Goal: Task Accomplishment & Management: Manage account settings

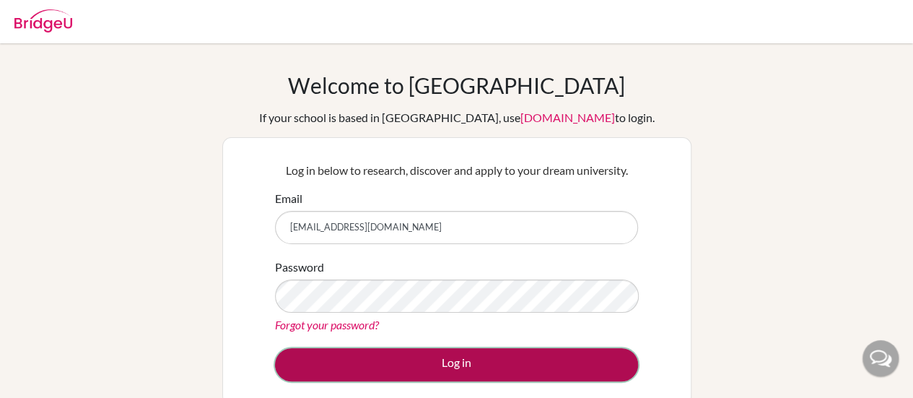
click at [424, 365] on button "Log in" at bounding box center [456, 364] width 363 height 33
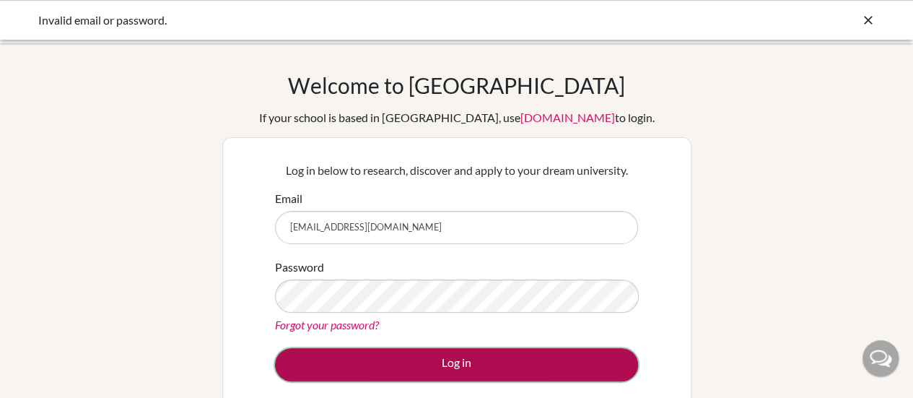
click at [437, 370] on button "Log in" at bounding box center [456, 364] width 363 height 33
click at [424, 362] on button "Log in" at bounding box center [456, 364] width 363 height 33
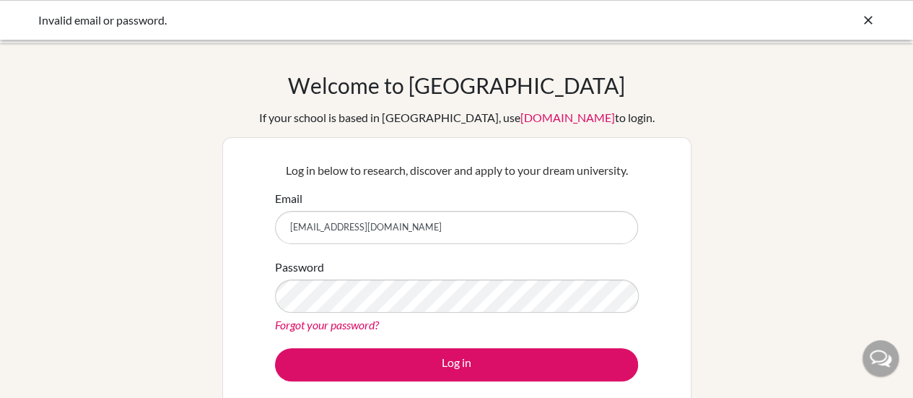
click at [369, 324] on link "Forgot your password?" at bounding box center [327, 325] width 104 height 14
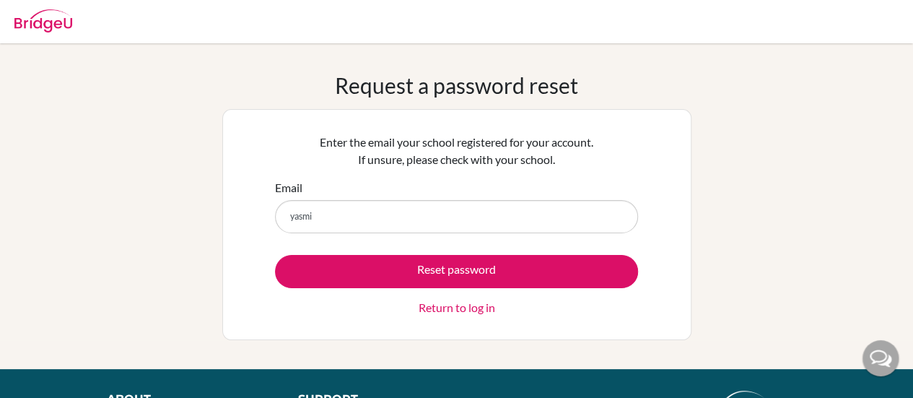
type input "[EMAIL_ADDRESS][DOMAIN_NAME]"
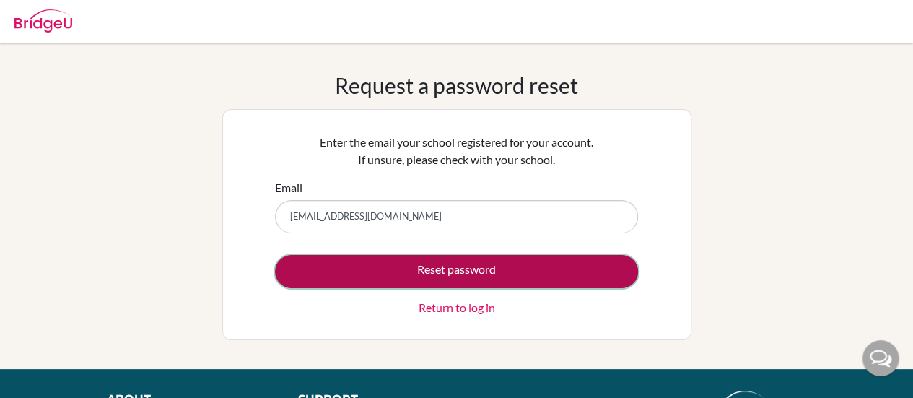
click at [419, 266] on button "Reset password" at bounding box center [456, 271] width 363 height 33
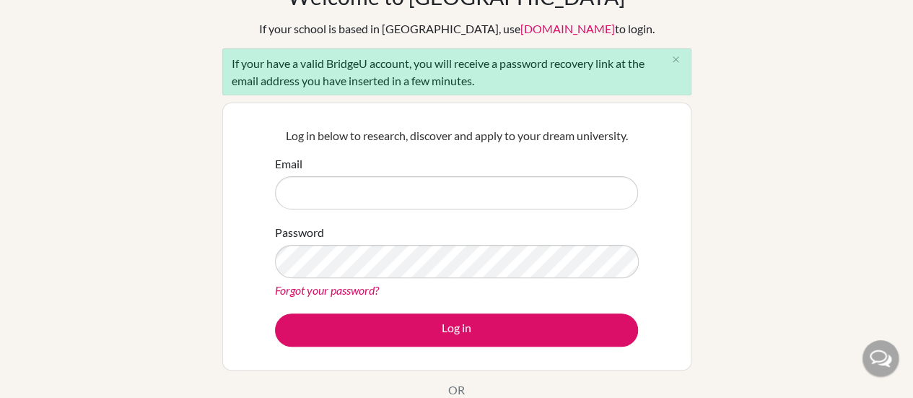
scroll to position [110, 0]
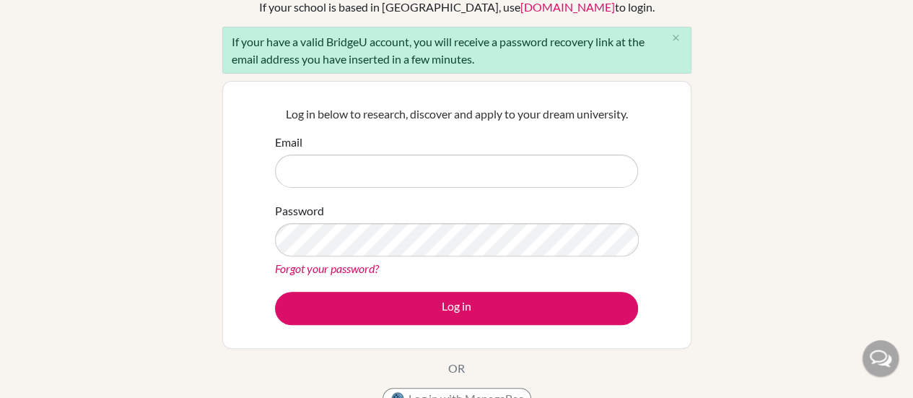
click at [365, 168] on input "Email" at bounding box center [456, 170] width 363 height 33
type input "[EMAIL_ADDRESS][DOMAIN_NAME]"
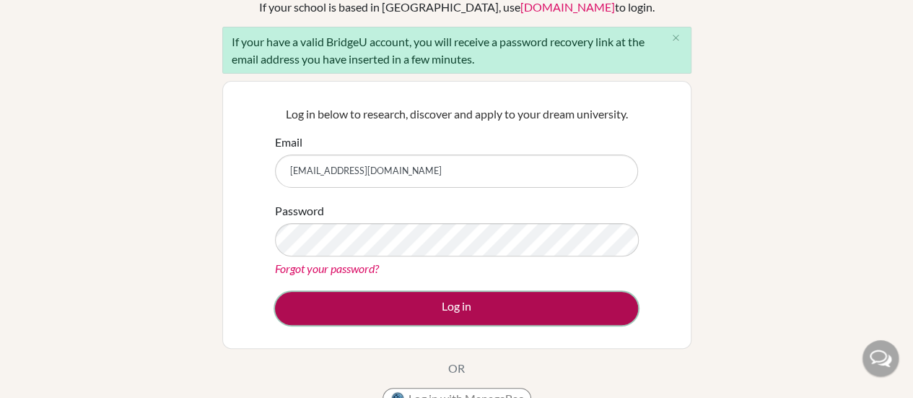
click at [375, 307] on button "Log in" at bounding box center [456, 308] width 363 height 33
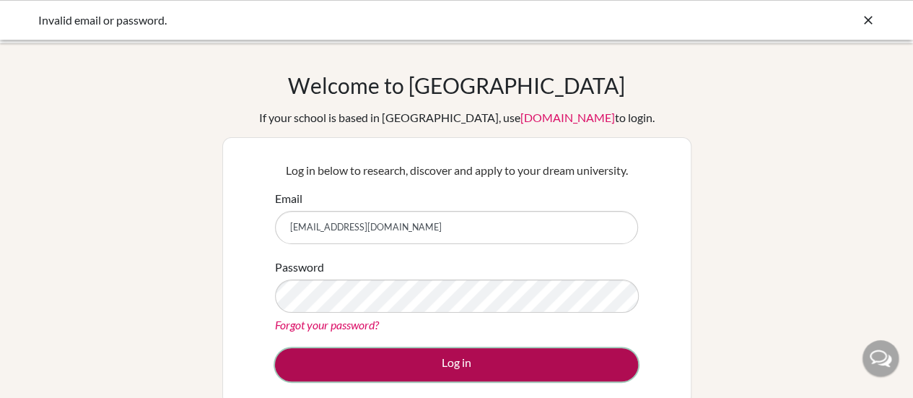
click at [400, 366] on button "Log in" at bounding box center [456, 364] width 363 height 33
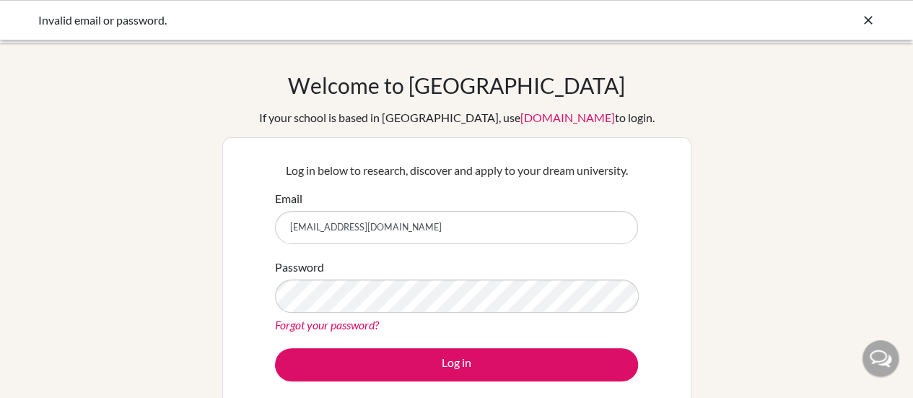
click at [435, 241] on input "[EMAIL_ADDRESS][DOMAIN_NAME]" at bounding box center [456, 227] width 363 height 33
type input "y"
type input "abigailayyara@gmail.com"
click at [432, 277] on div "Password Forgot your password?" at bounding box center [456, 295] width 363 height 75
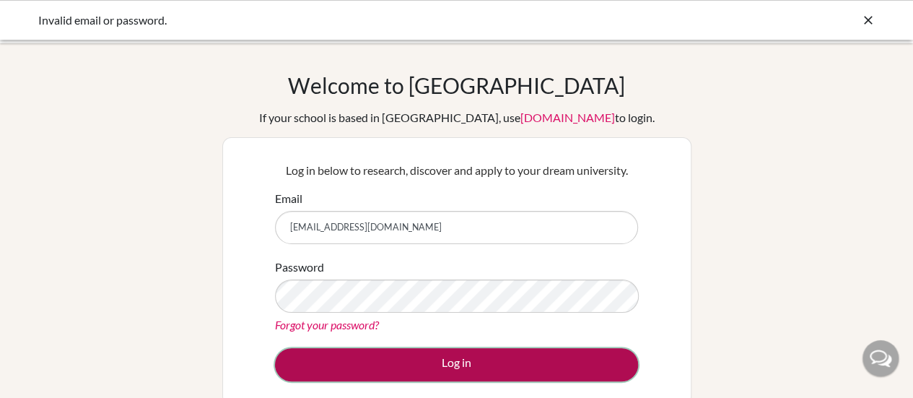
click at [431, 365] on button "Log in" at bounding box center [456, 364] width 363 height 33
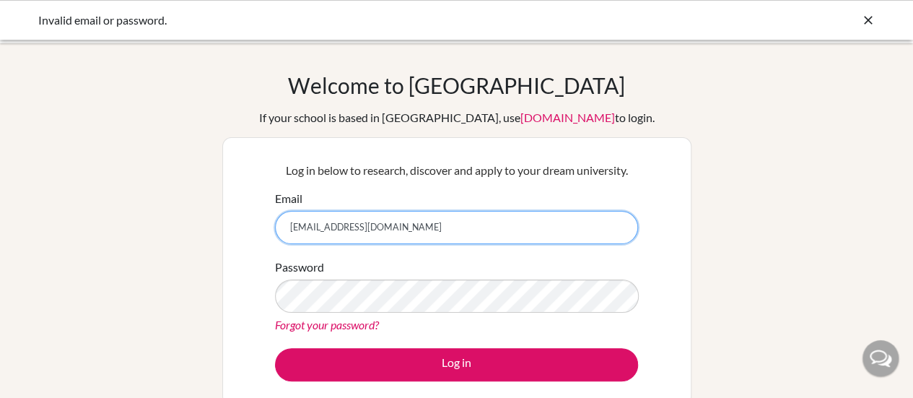
click at [339, 223] on input "[EMAIL_ADDRESS][DOMAIN_NAME]" at bounding box center [456, 227] width 363 height 33
click at [341, 224] on input "[EMAIL_ADDRESS][DOMAIN_NAME]" at bounding box center [456, 227] width 363 height 33
type input "[EMAIL_ADDRESS][DOMAIN_NAME]"
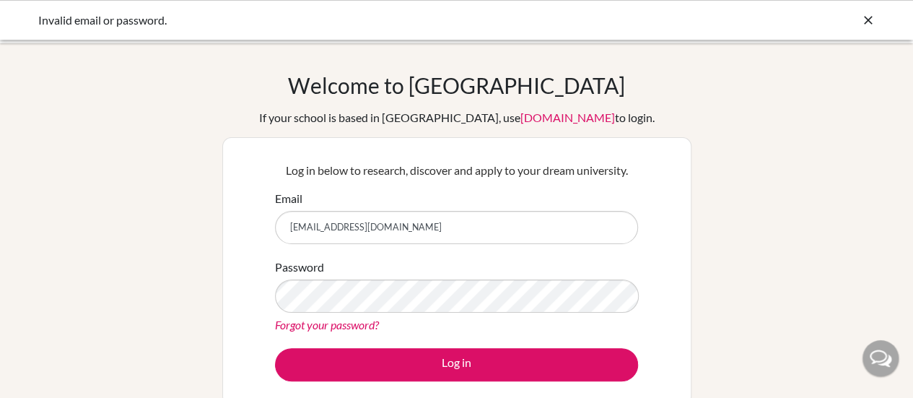
click at [409, 384] on div "Log in below to research, discover and apply to your dream university. Email [E…" at bounding box center [456, 270] width 381 height 237
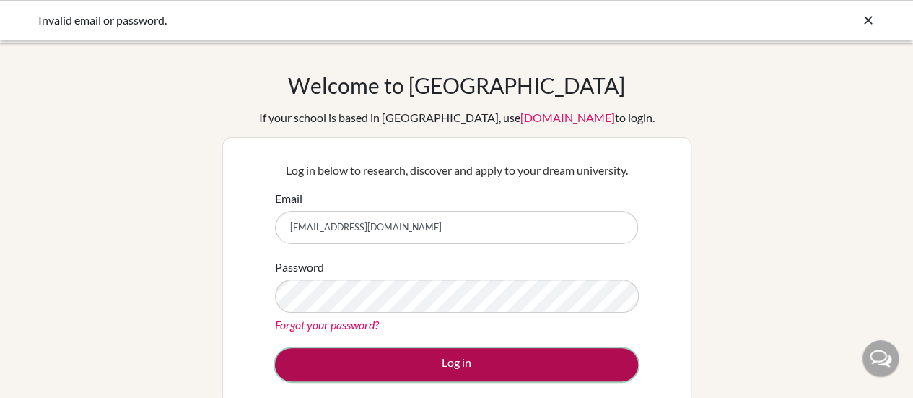
click at [401, 364] on button "Log in" at bounding box center [456, 364] width 363 height 33
